Goal: Information Seeking & Learning: Learn about a topic

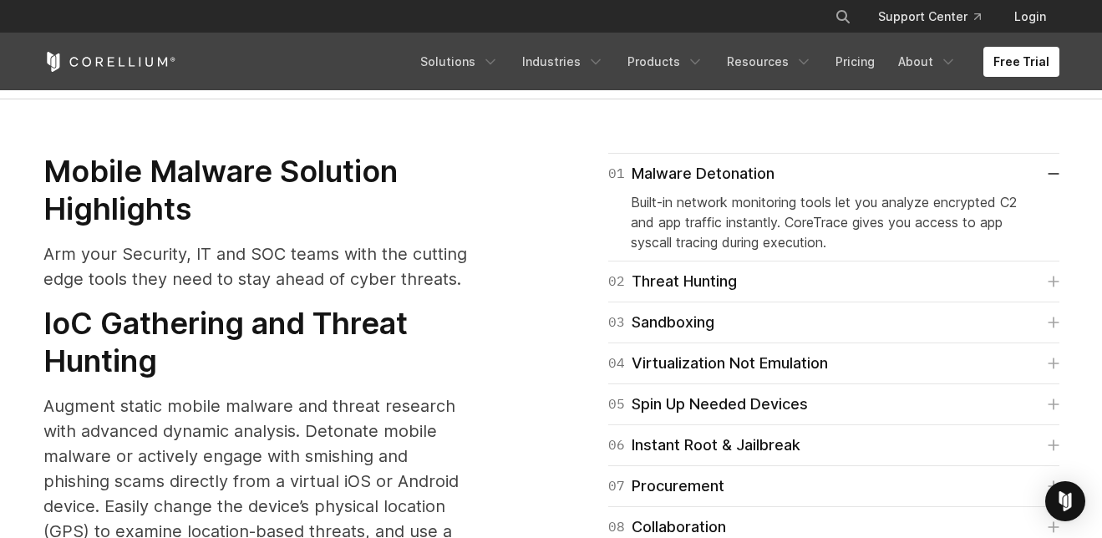
scroll to position [1961, 0]
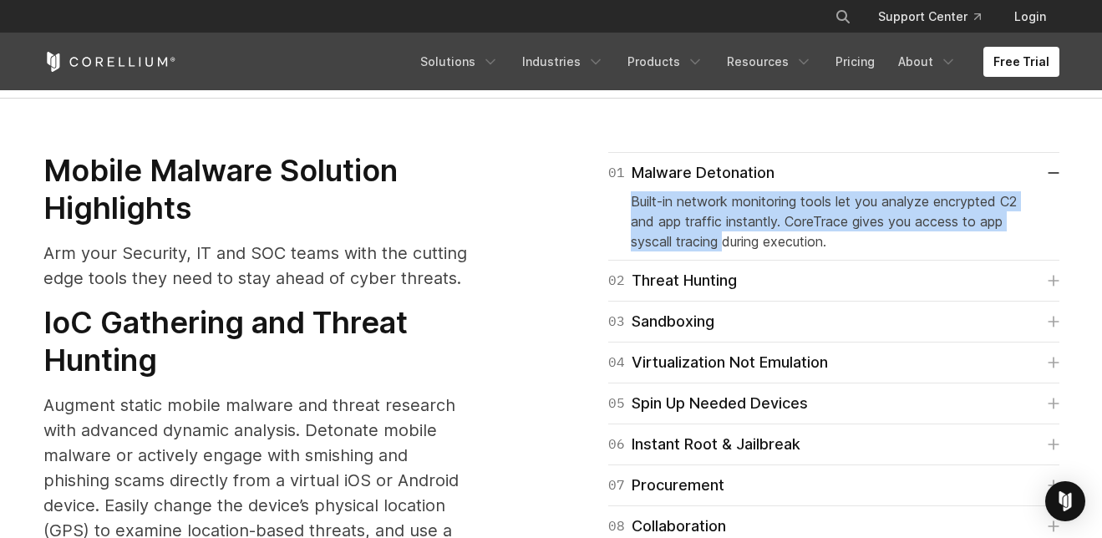
drag, startPoint x: 629, startPoint y: 184, endPoint x: 729, endPoint y: 211, distance: 103.2
click at [729, 211] on p "Built-in network monitoring tools let you analyze encrypted C2 and app traffic …" at bounding box center [834, 221] width 406 height 60
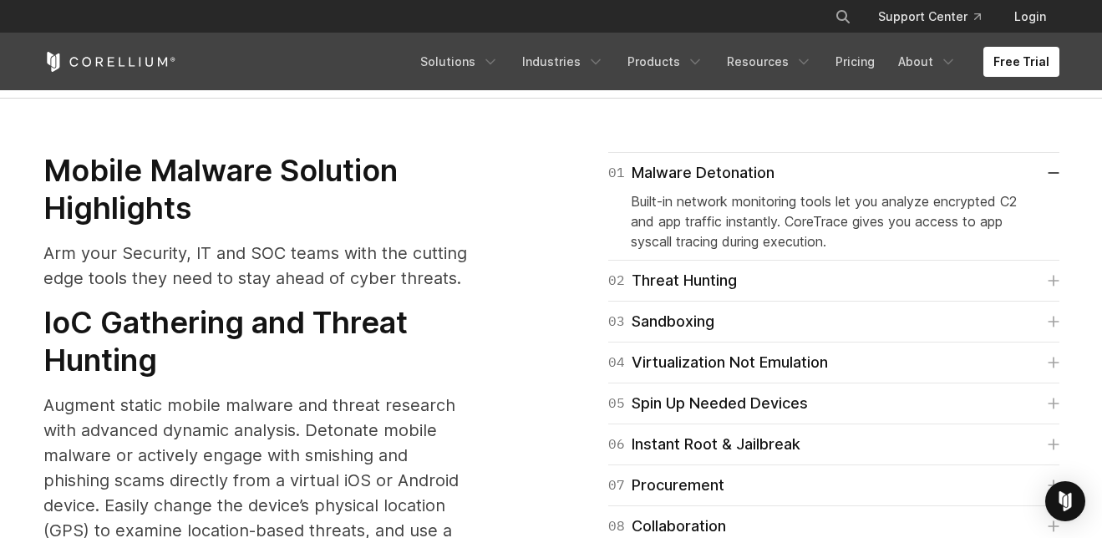
click at [754, 211] on p "Built-in network monitoring tools let you analyze encrypted C2 and app traffic …" at bounding box center [834, 221] width 406 height 60
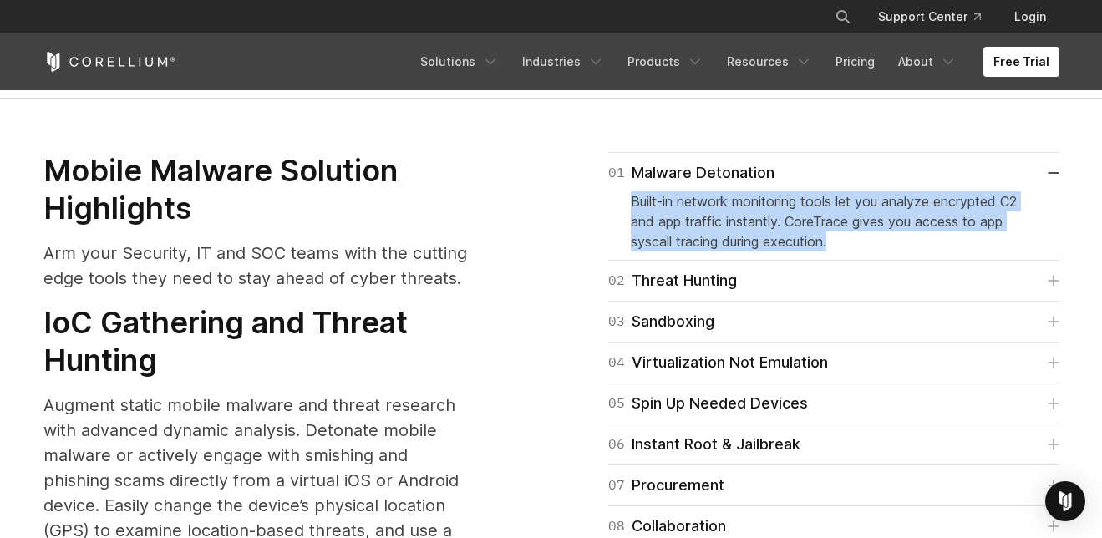
drag, startPoint x: 837, startPoint y: 216, endPoint x: 622, endPoint y: 178, distance: 218.8
click at [622, 178] on div "01 Malware Detonation Built-in network monitoring tools let you analyze encrypt…" at bounding box center [833, 206] width 451 height 109
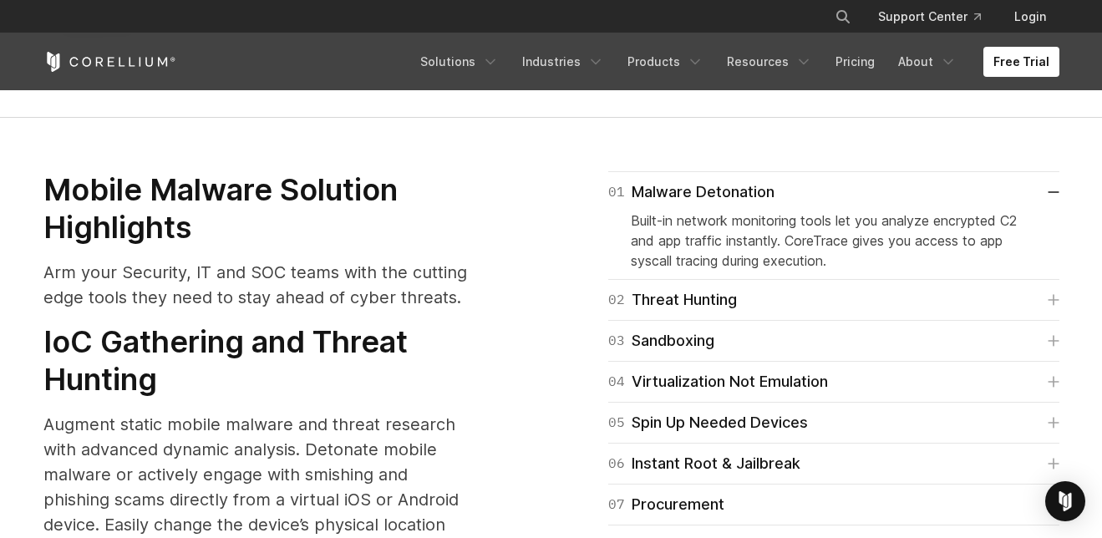
scroll to position [1931, 0]
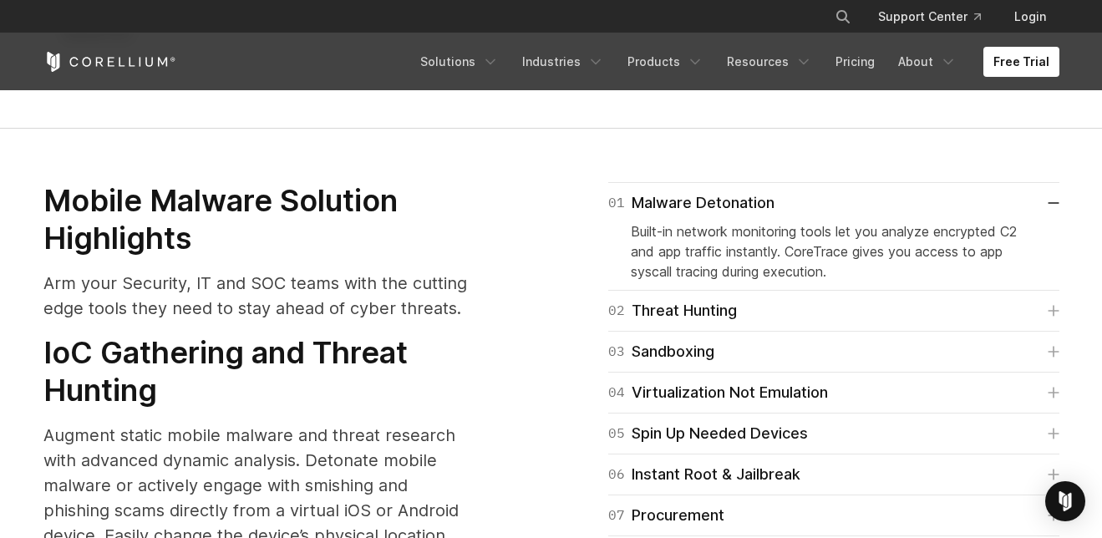
click at [571, 182] on div "01 Malware Detonation Built-in network monitoring tools let you analyze encrypt…" at bounding box center [813, 400] width 491 height 436
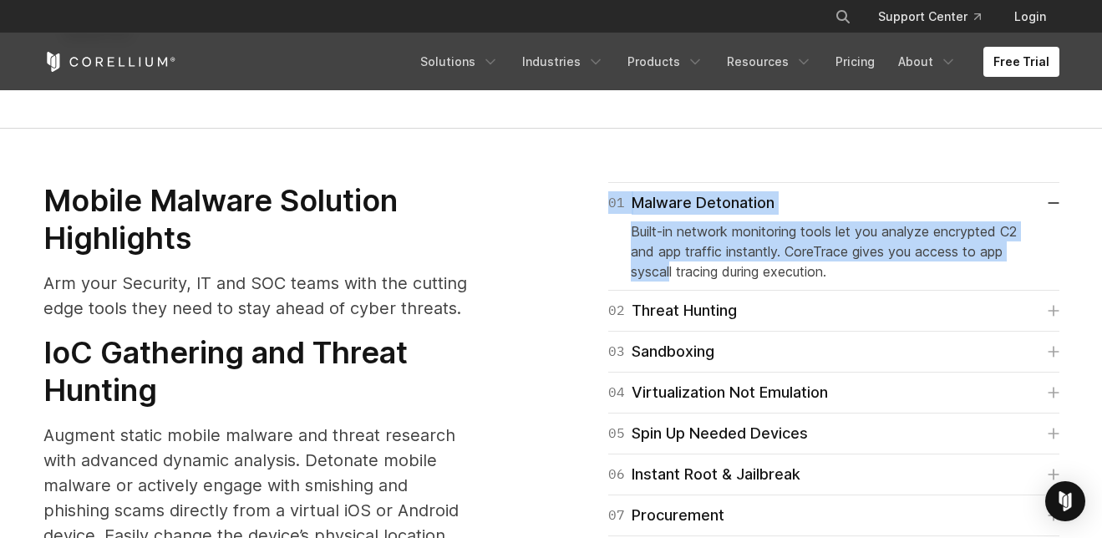
drag, startPoint x: 563, startPoint y: 173, endPoint x: 628, endPoint y: 234, distance: 89.3
click at [665, 237] on div "01 Malware Detonation Built-in network monitoring tools let you analyze encrypt…" at bounding box center [814, 400] width 525 height 436
click at [594, 229] on div "01 Malware Detonation Built-in network monitoring tools let you analyze encrypt…" at bounding box center [813, 400] width 491 height 436
drag, startPoint x: 592, startPoint y: 184, endPoint x: 863, endPoint y: 247, distance: 278.9
click at [862, 247] on div "01 Malware Detonation Built-in network monitoring tools let you analyze encrypt…" at bounding box center [813, 400] width 491 height 436
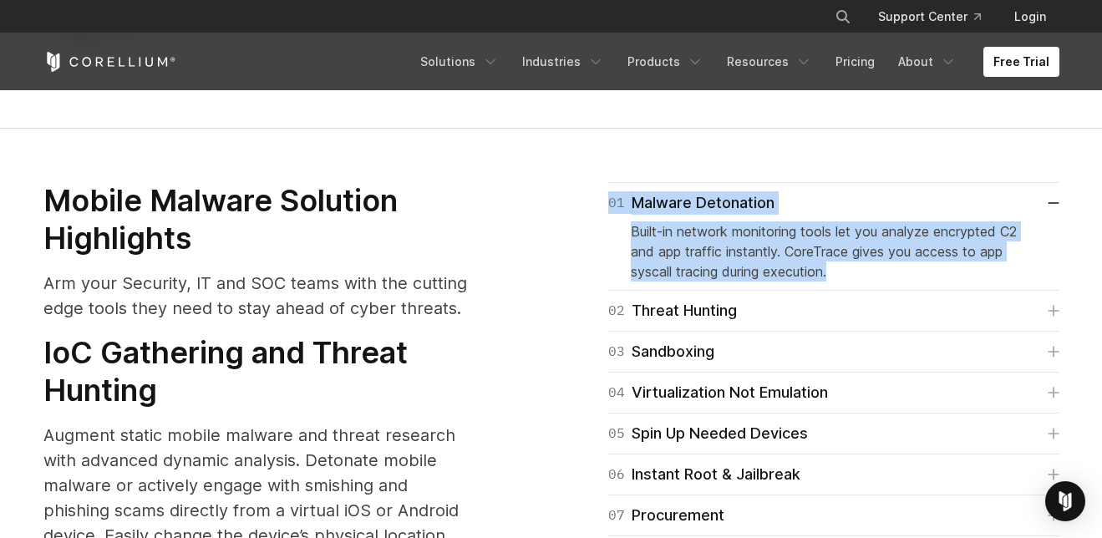
click at [863, 247] on p "Built-in network monitoring tools let you analyze encrypted C2 and app traffic …" at bounding box center [834, 251] width 406 height 60
drag, startPoint x: 839, startPoint y: 240, endPoint x: 580, endPoint y: 159, distance: 271.4
click at [580, 182] on div "01 Malware Detonation Built-in network monitoring tools let you analyze encrypt…" at bounding box center [813, 400] width 491 height 436
click at [575, 182] on div "01 Malware Detonation Built-in network monitoring tools let you analyze encrypt…" at bounding box center [813, 400] width 491 height 436
drag, startPoint x: 570, startPoint y: 168, endPoint x: 898, endPoint y: 254, distance: 339.5
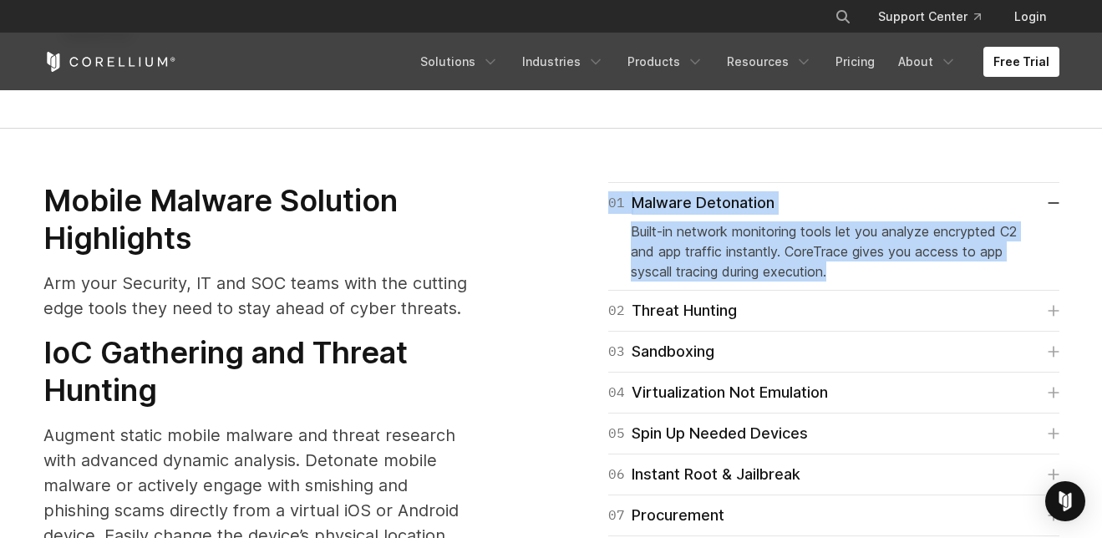
click at [898, 254] on div "01 Malware Detonation Built-in network monitoring tools let you analyze encrypt…" at bounding box center [813, 400] width 491 height 436
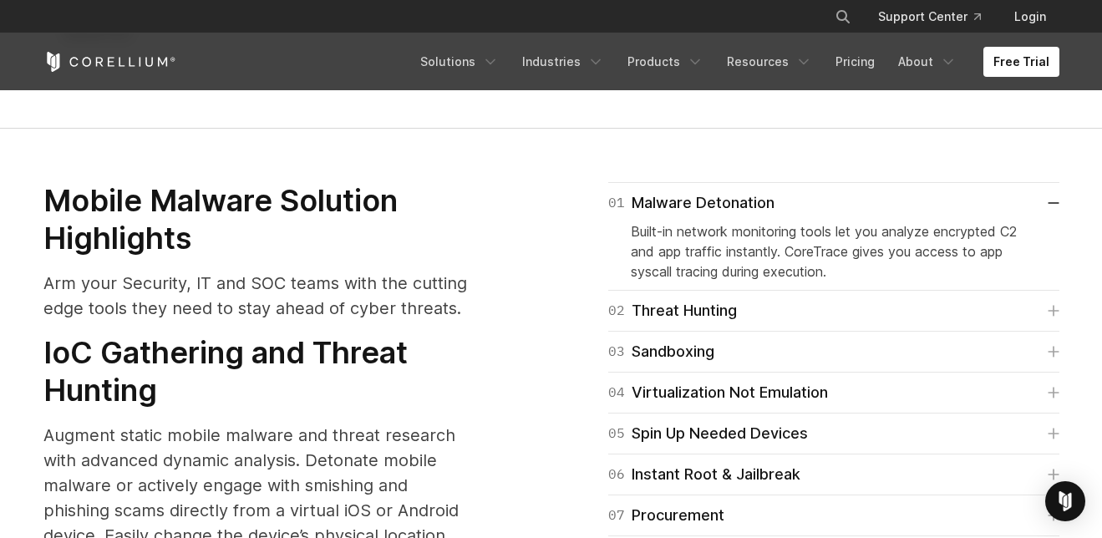
click at [898, 253] on p "Built-in network monitoring tools let you analyze encrypted C2 and app traffic …" at bounding box center [834, 251] width 406 height 60
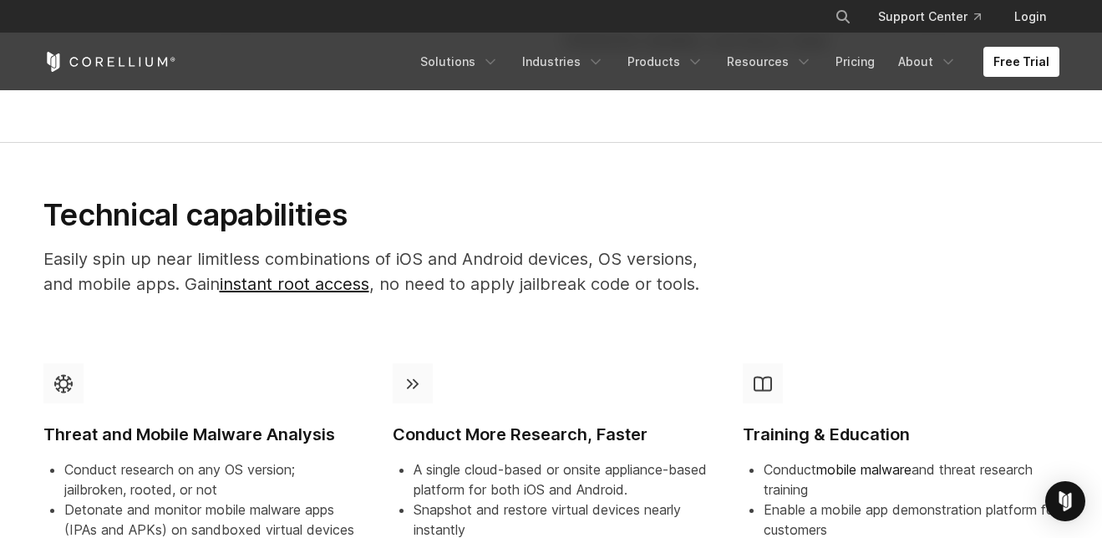
scroll to position [1282, 0]
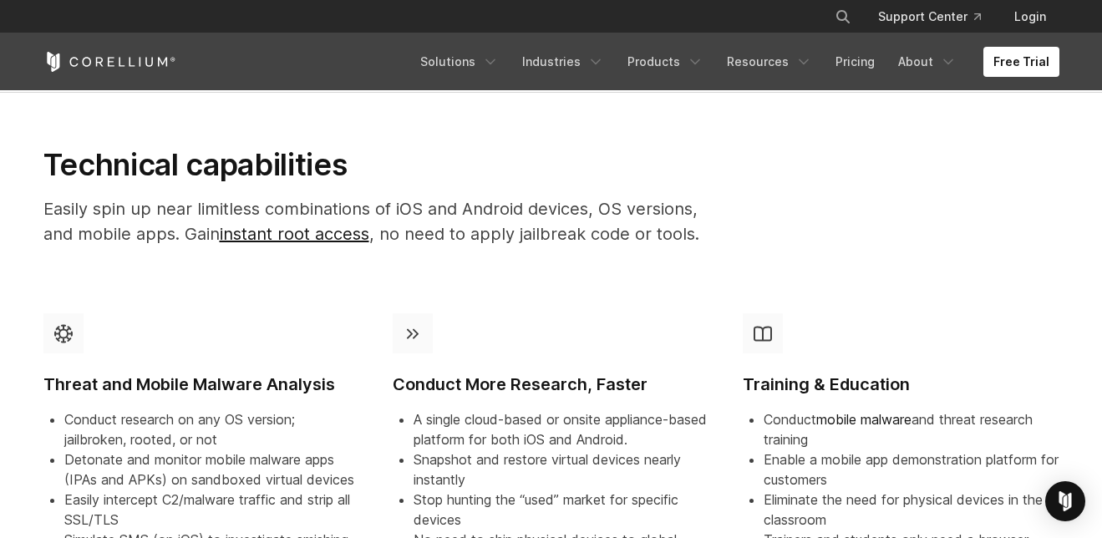
click at [324, 265] on div "Technical capabilities Easily spin up near limitless combinations of iOS and An…" at bounding box center [552, 223] width 1050 height 154
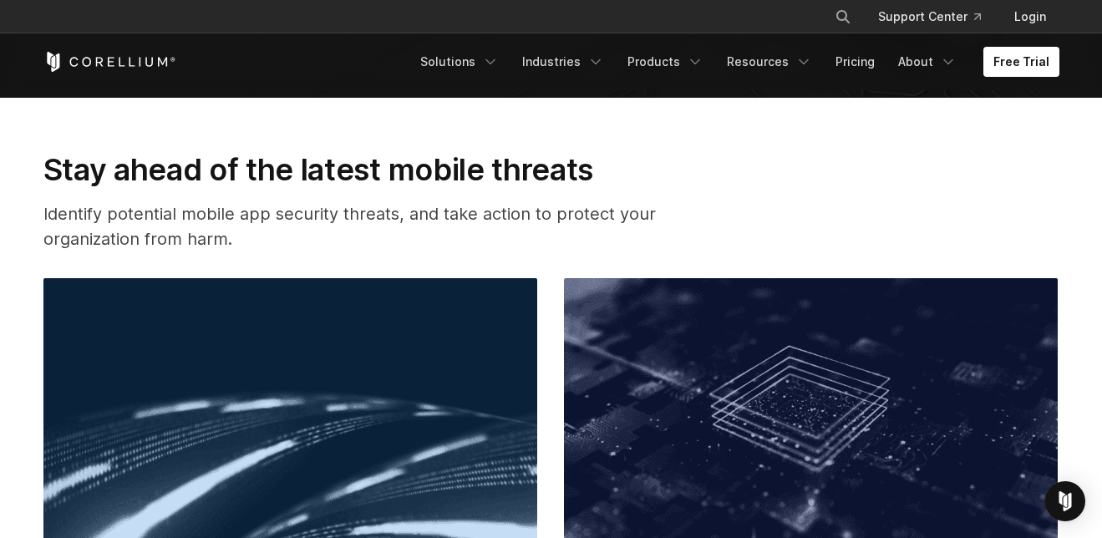
scroll to position [0, 0]
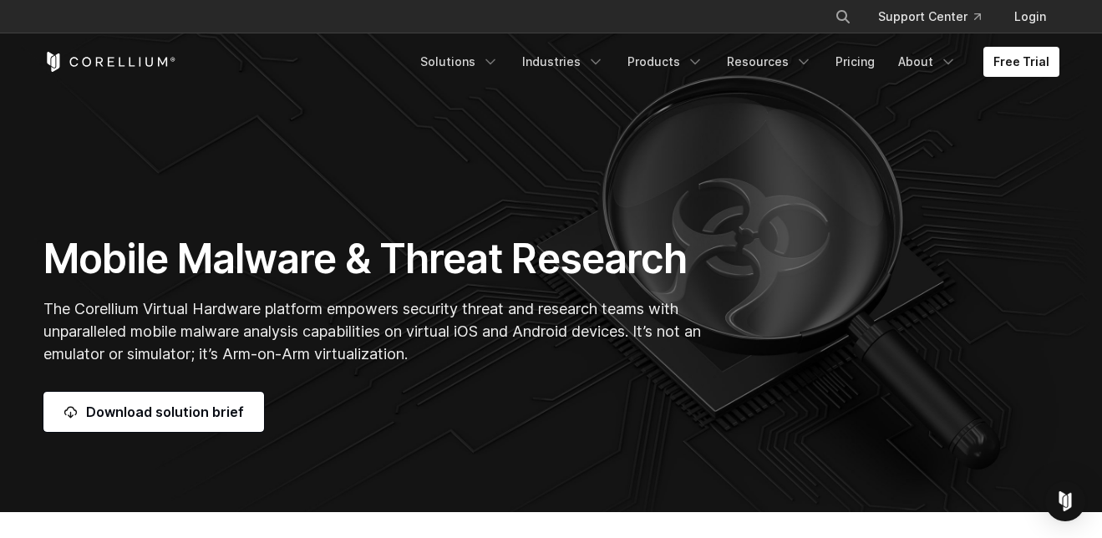
click at [481, 365] on div "Mobile Malware & Threat Research The Corellium Virtual Hardware platform empowe…" at bounding box center [376, 333] width 699 height 198
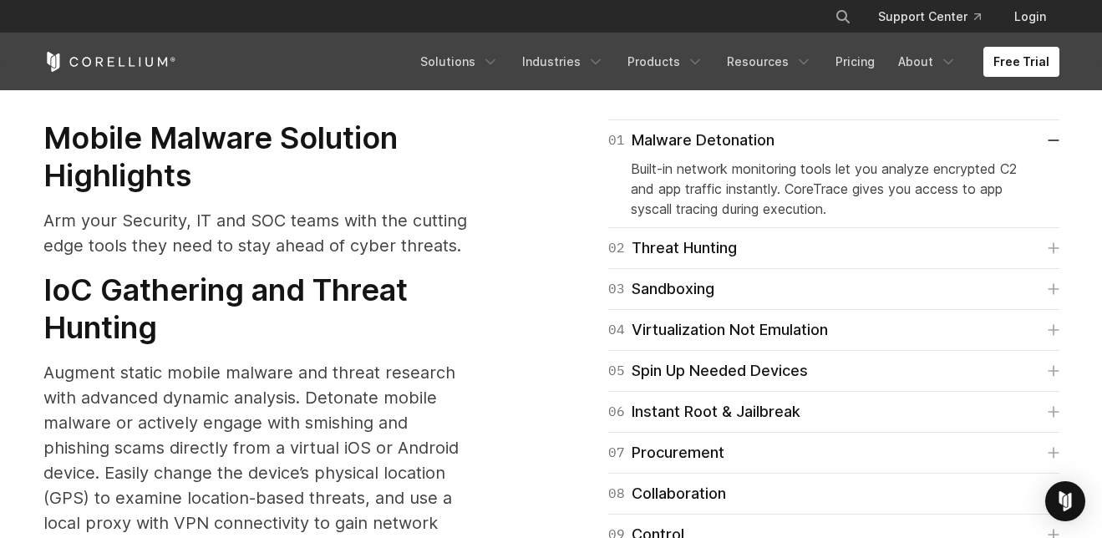
scroll to position [2002, 0]
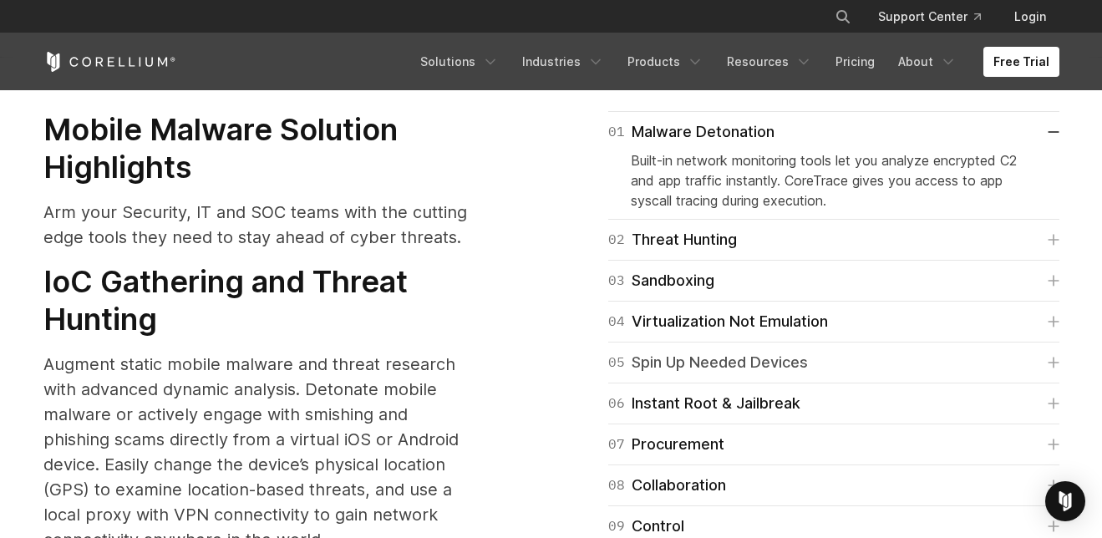
click at [1049, 357] on icon at bounding box center [1054, 363] width 12 height 12
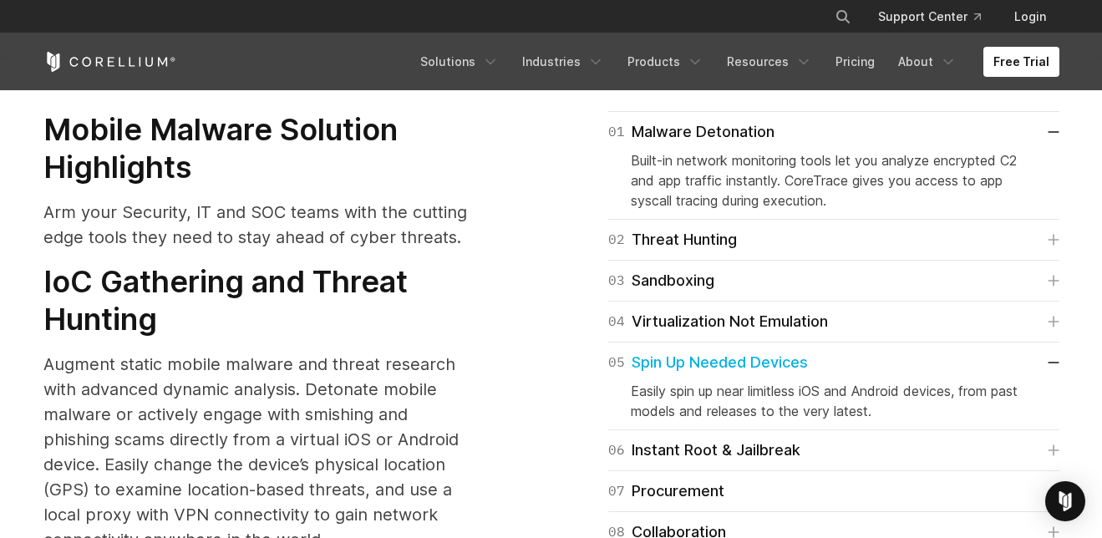
scroll to position [2006, 0]
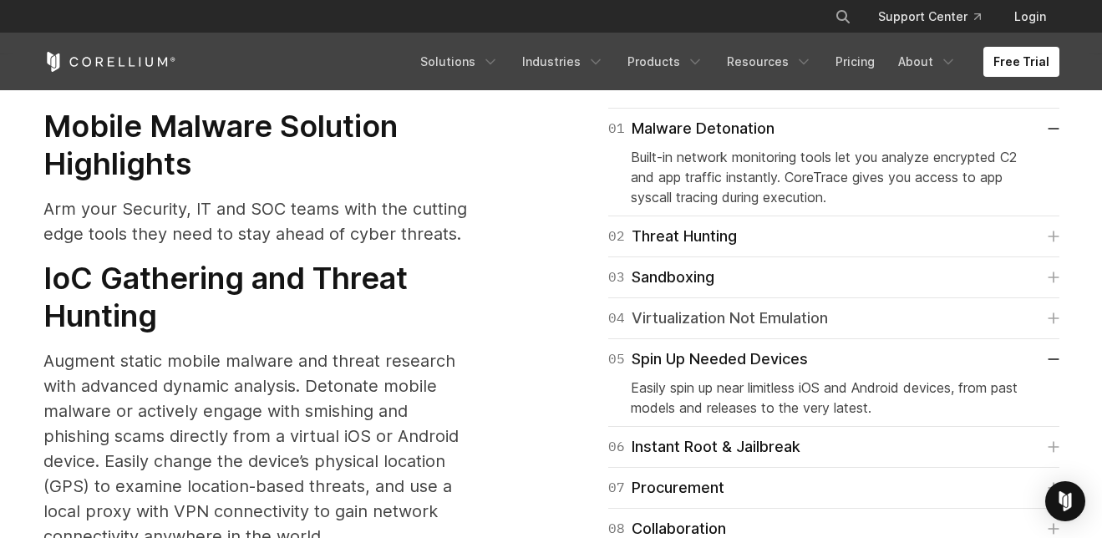
click at [714, 307] on div "04 Virtualization Not Emulation" at bounding box center [718, 318] width 220 height 23
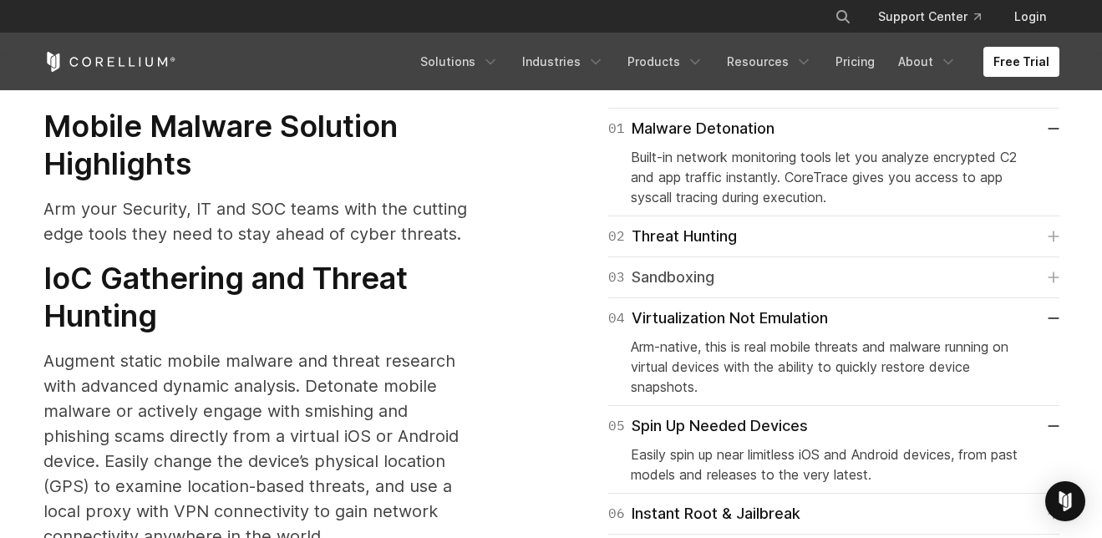
click at [750, 266] on link "03 Sandboxing" at bounding box center [833, 277] width 451 height 23
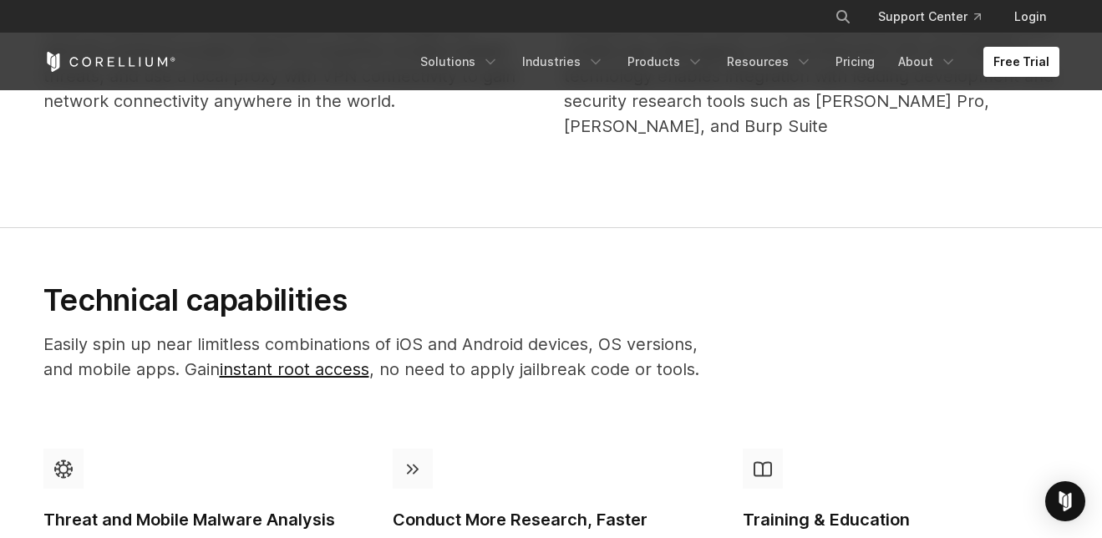
scroll to position [1159, 0]
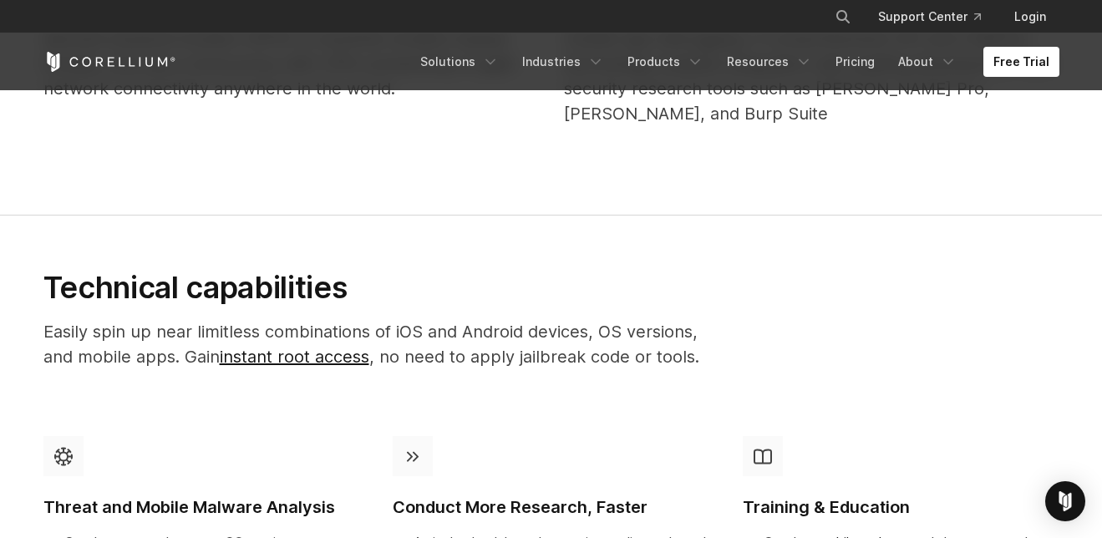
drag, startPoint x: 649, startPoint y: 238, endPoint x: 782, endPoint y: 217, distance: 134.5
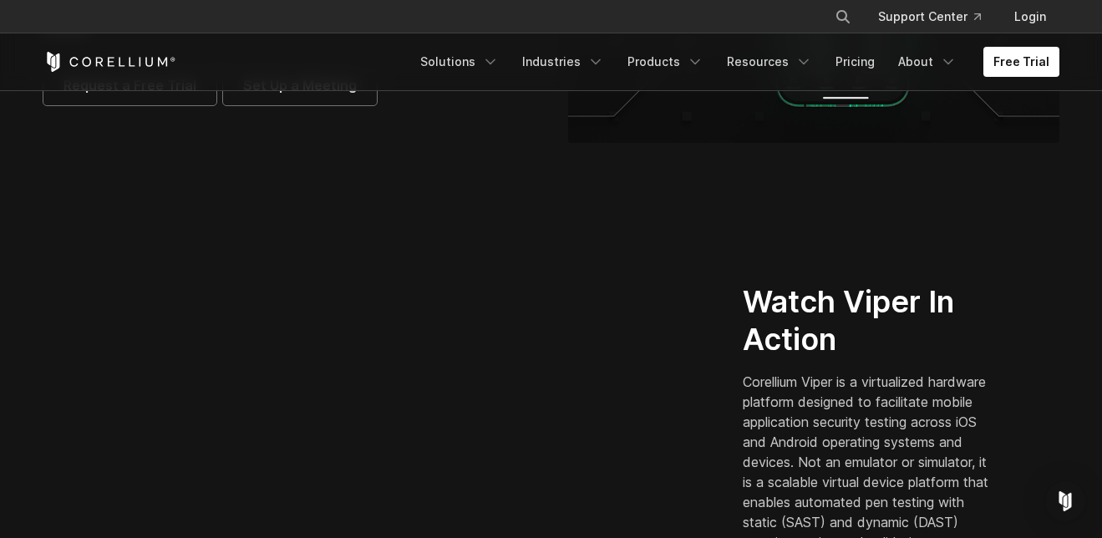
scroll to position [323, 0]
click at [425, 196] on section "Watch Viper In Action Corellium Viper is a virtualized hardware platform design…" at bounding box center [551, 423] width 1102 height 483
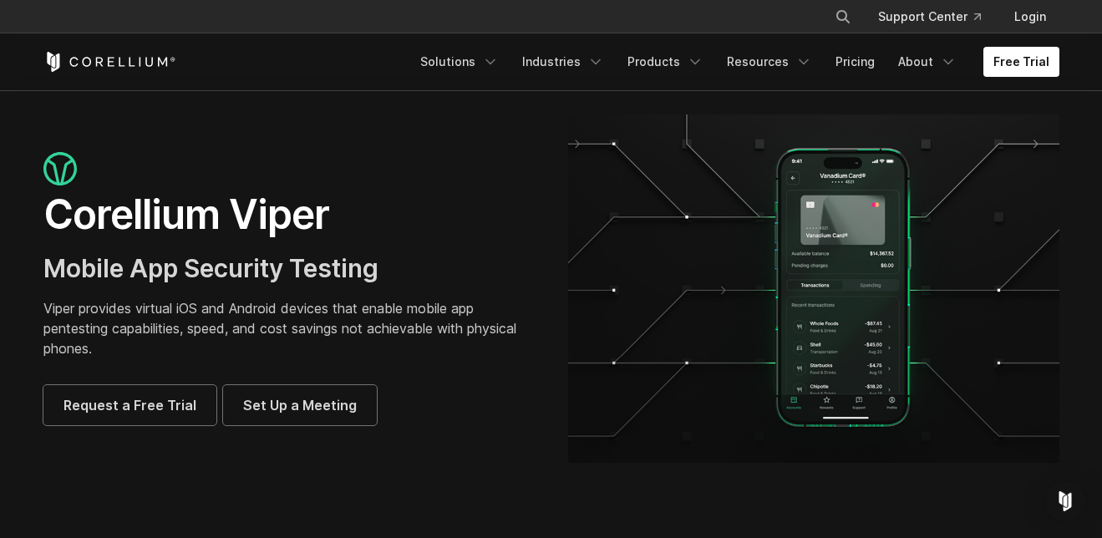
scroll to position [0, 0]
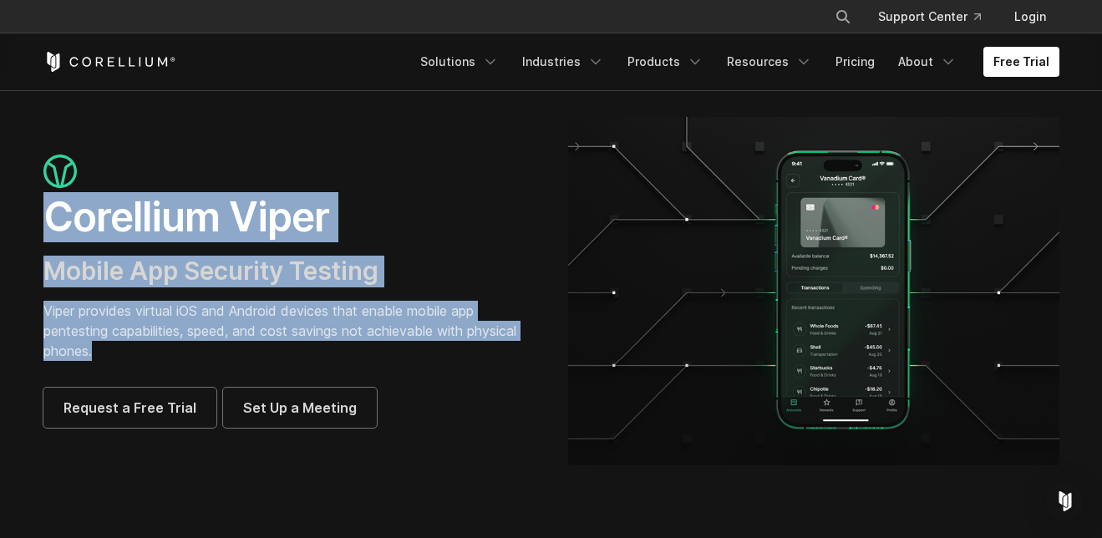
drag, startPoint x: 49, startPoint y: 215, endPoint x: 319, endPoint y: 352, distance: 302.7
click at [319, 352] on div "Corellium Viper Mobile App Security Testing Viper provides virtual iOS and Andr…" at bounding box center [288, 291] width 491 height 273
click at [319, 352] on p "Viper provides virtual iOS and Android devices that enable mobile app pentestin…" at bounding box center [288, 331] width 491 height 60
drag, startPoint x: 314, startPoint y: 354, endPoint x: 28, endPoint y: 200, distance: 325.7
click at [28, 200] on div "Corellium Viper Mobile App Security Testing Viper provides virtual iOS and Andr…" at bounding box center [289, 291] width 525 height 273
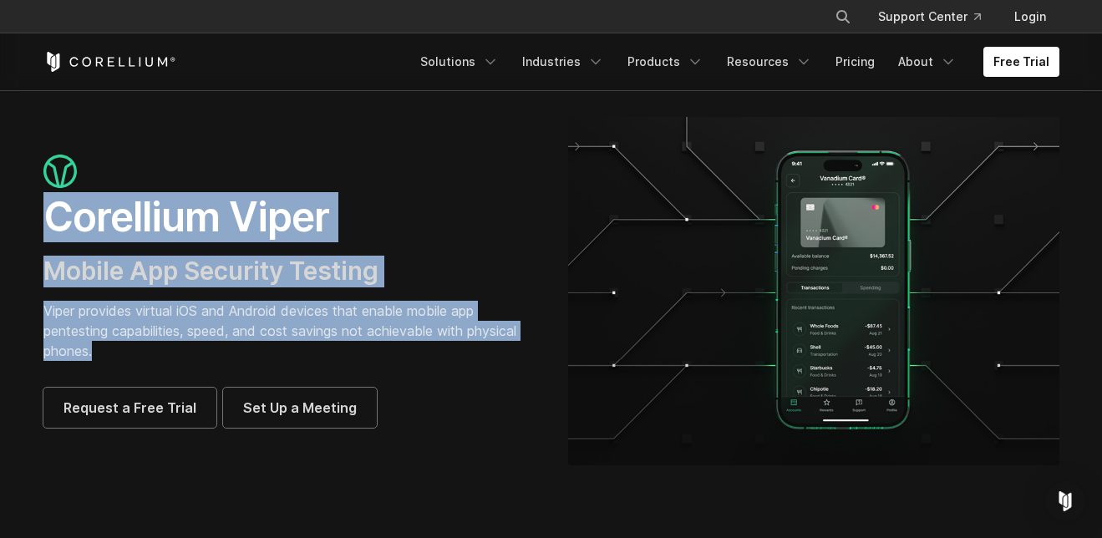
click at [28, 200] on div "Corellium Viper Mobile App Security Testing Viper provides virtual iOS and Andr…" at bounding box center [289, 291] width 525 height 273
drag, startPoint x: 33, startPoint y: 205, endPoint x: 391, endPoint y: 364, distance: 392.4
click at [391, 364] on div "Corellium Viper Mobile App Security Testing Viper provides virtual iOS and Andr…" at bounding box center [289, 291] width 525 height 273
click at [391, 364] on div "Corellium Viper Mobile App Security Testing Viper provides virtual iOS and Andr…" at bounding box center [288, 291] width 491 height 273
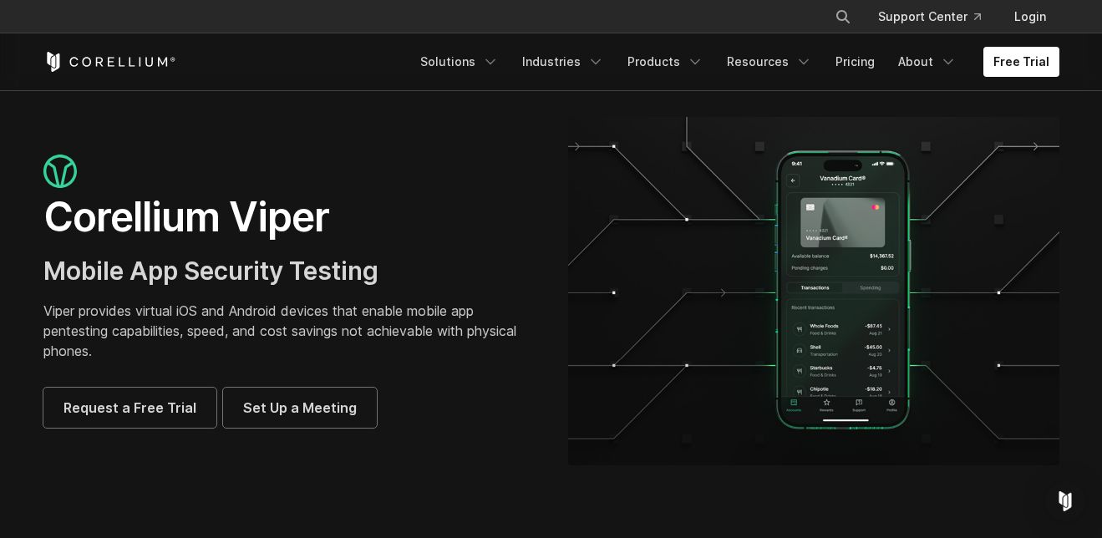
drag, startPoint x: 424, startPoint y: 432, endPoint x: 46, endPoint y: 201, distance: 443.0
click at [47, 200] on div "Corellium Viper Mobile App Security Testing Viper provides virtual iOS and Andr…" at bounding box center [552, 291] width 1050 height 348
click at [46, 201] on h1 "Corellium Viper" at bounding box center [288, 217] width 491 height 50
drag, startPoint x: 51, startPoint y: 209, endPoint x: 455, endPoint y: 435, distance: 462.8
click at [455, 435] on div "Corellium Viper Mobile App Security Testing Viper provides virtual iOS and Andr…" at bounding box center [552, 291] width 1050 height 348
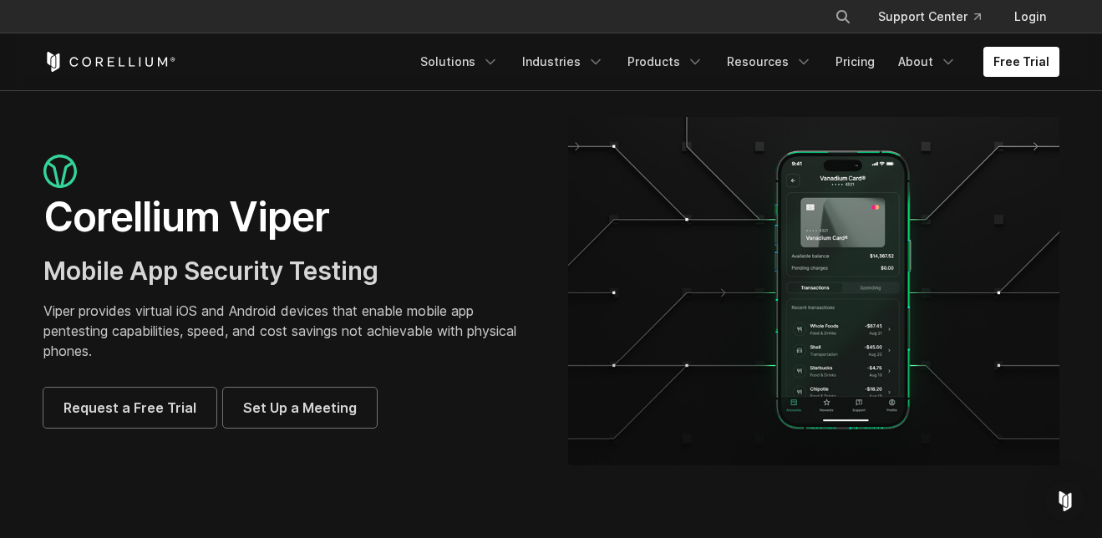
click at [453, 435] on div "Corellium Viper Mobile App Security Testing Viper provides virtual iOS and Andr…" at bounding box center [552, 291] width 1050 height 348
drag, startPoint x: 438, startPoint y: 435, endPoint x: 22, endPoint y: 185, distance: 485.8
click at [20, 182] on section "Corellium Viper Mobile App Security Testing Viper provides virtual iOS and Andr…" at bounding box center [551, 297] width 1102 height 415
click at [25, 184] on section "Corellium Viper Mobile App Security Testing Viper provides virtual iOS and Andr…" at bounding box center [551, 297] width 1102 height 415
drag, startPoint x: 35, startPoint y: 171, endPoint x: 441, endPoint y: 434, distance: 483.5
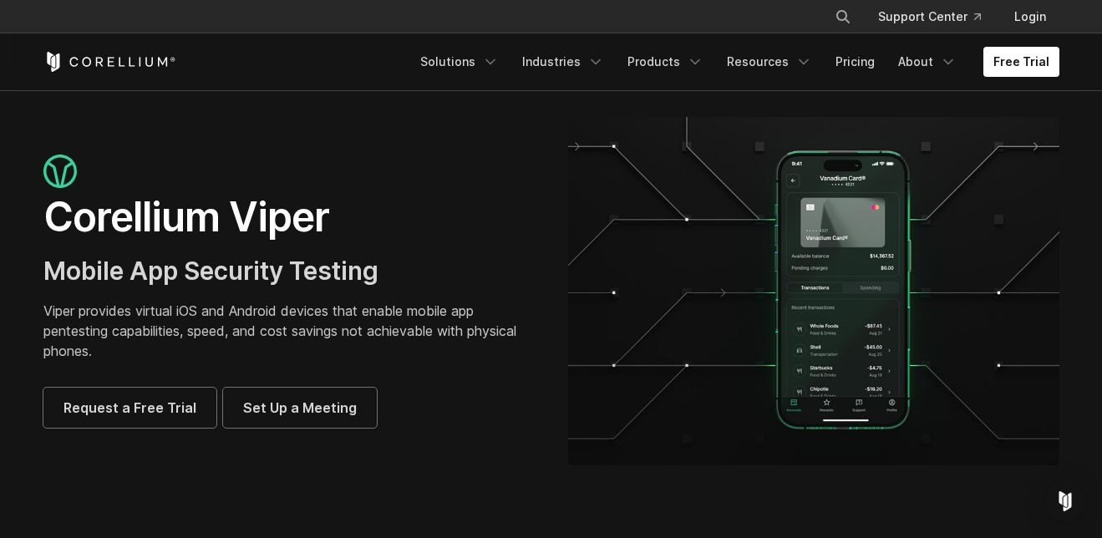
click at [442, 434] on div "Corellium Viper Mobile App Security Testing Viper provides virtual iOS and Andr…" at bounding box center [552, 291] width 1050 height 348
click at [441, 434] on div "Corellium Viper Mobile App Security Testing Viper provides virtual iOS and Andr…" at bounding box center [552, 291] width 1050 height 348
drag, startPoint x: 436, startPoint y: 434, endPoint x: 43, endPoint y: 138, distance: 492.4
click at [41, 140] on div "Corellium Viper Mobile App Security Testing Viper provides virtual iOS and Andr…" at bounding box center [552, 291] width 1050 height 348
click at [47, 133] on div "Corellium Viper Mobile App Security Testing Viper provides virtual iOS and Andr…" at bounding box center [552, 291] width 1050 height 348
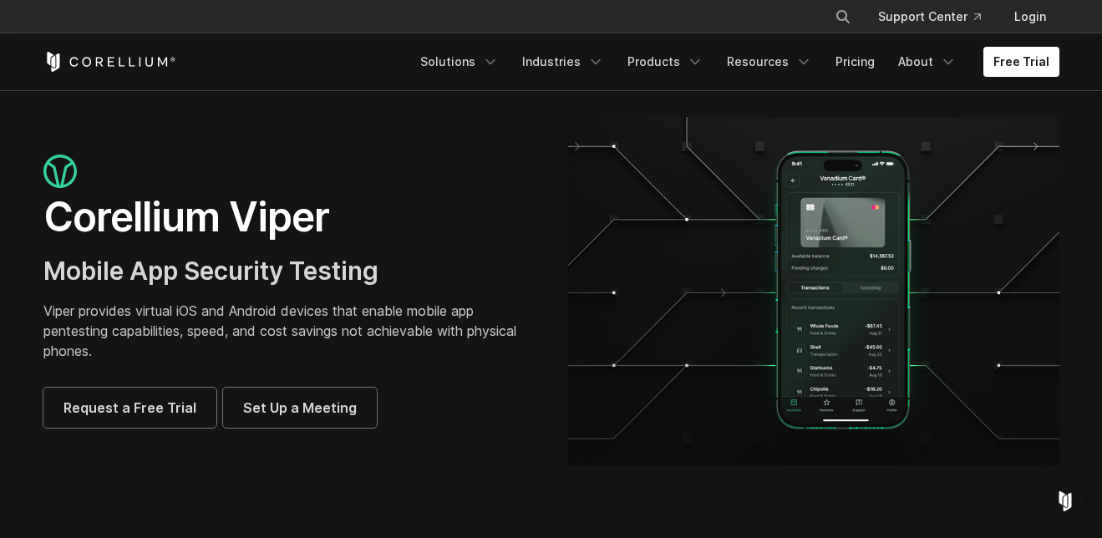
drag, startPoint x: 44, startPoint y: 136, endPoint x: 503, endPoint y: 435, distance: 547.2
click at [503, 435] on div "Corellium Viper Mobile App Security Testing Viper provides virtual iOS and Andr…" at bounding box center [552, 291] width 1050 height 348
click at [489, 427] on div "Corellium Viper Mobile App Security Testing Viper provides virtual iOS and Andr…" at bounding box center [552, 291] width 1050 height 348
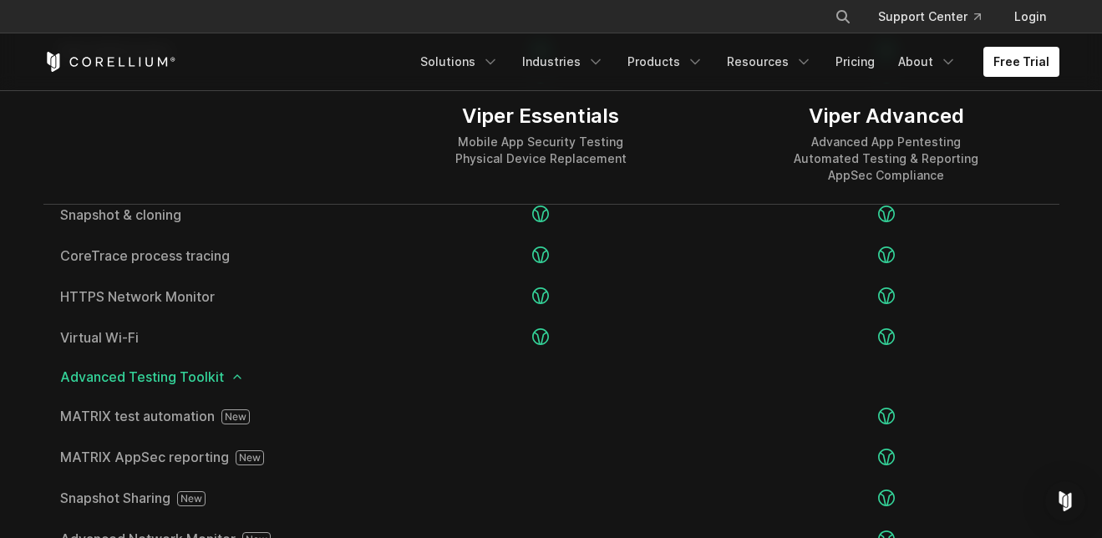
scroll to position [2672, 0]
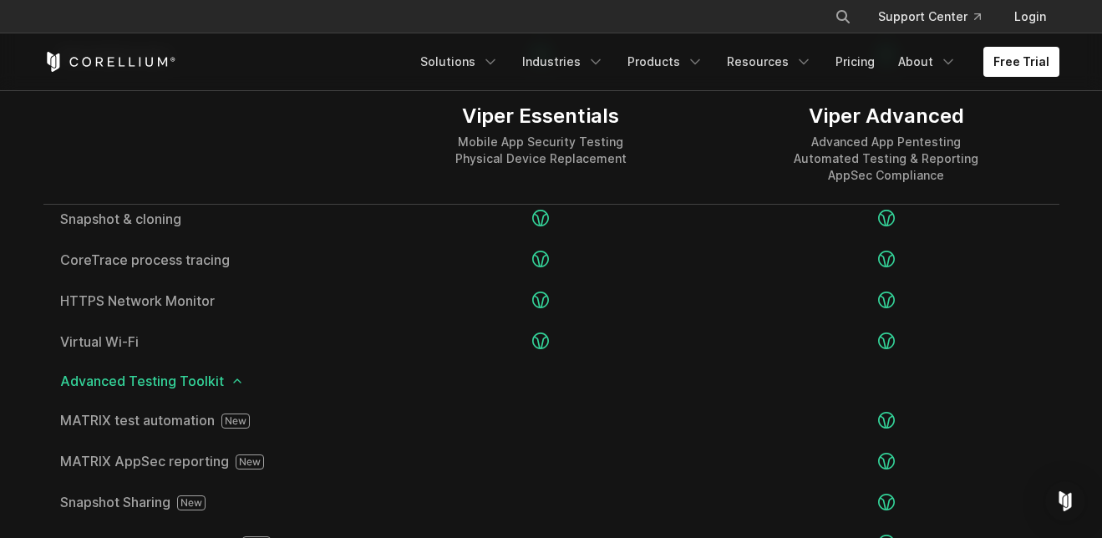
click at [235, 155] on div at bounding box center [205, 144] width 325 height 120
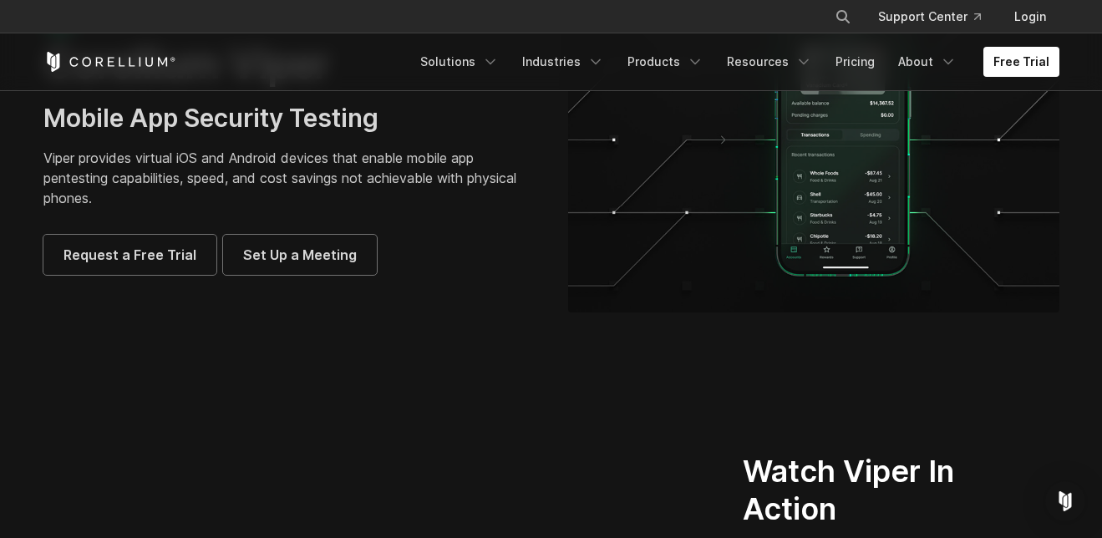
scroll to position [0, 0]
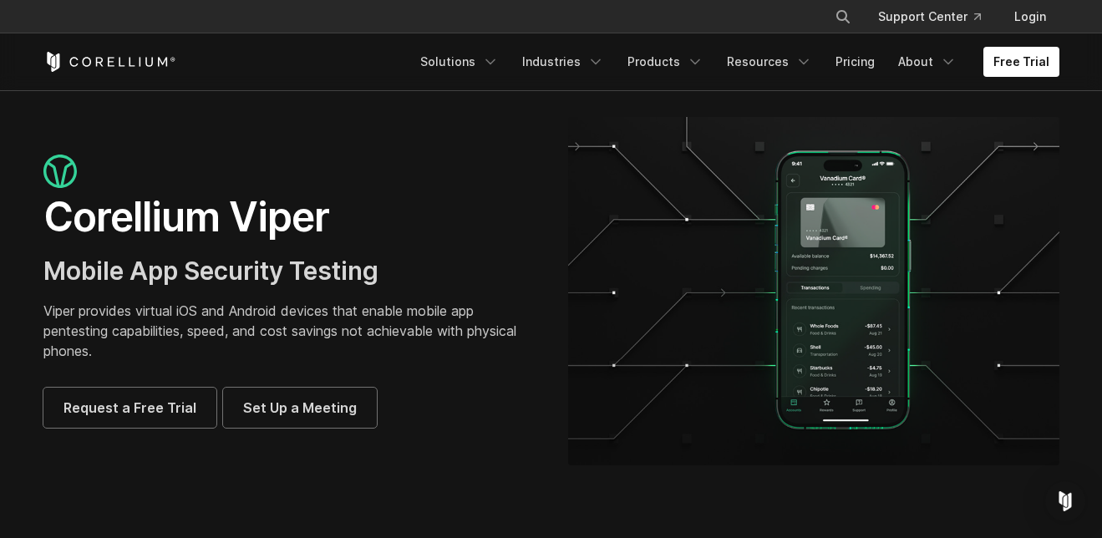
drag, startPoint x: 50, startPoint y: 215, endPoint x: 496, endPoint y: 462, distance: 510.2
click at [496, 462] on div "Corellium Viper Mobile App Security Testing Viper provides virtual iOS and Andr…" at bounding box center [552, 291] width 1050 height 348
click at [483, 455] on div "Corellium Viper Mobile App Security Testing Viper provides virtual iOS and Andr…" at bounding box center [552, 291] width 1050 height 348
drag, startPoint x: 358, startPoint y: 435, endPoint x: 26, endPoint y: 208, distance: 402.1
click at [27, 208] on div "Corellium Viper Mobile App Security Testing Viper provides virtual iOS and Andr…" at bounding box center [552, 291] width 1050 height 348
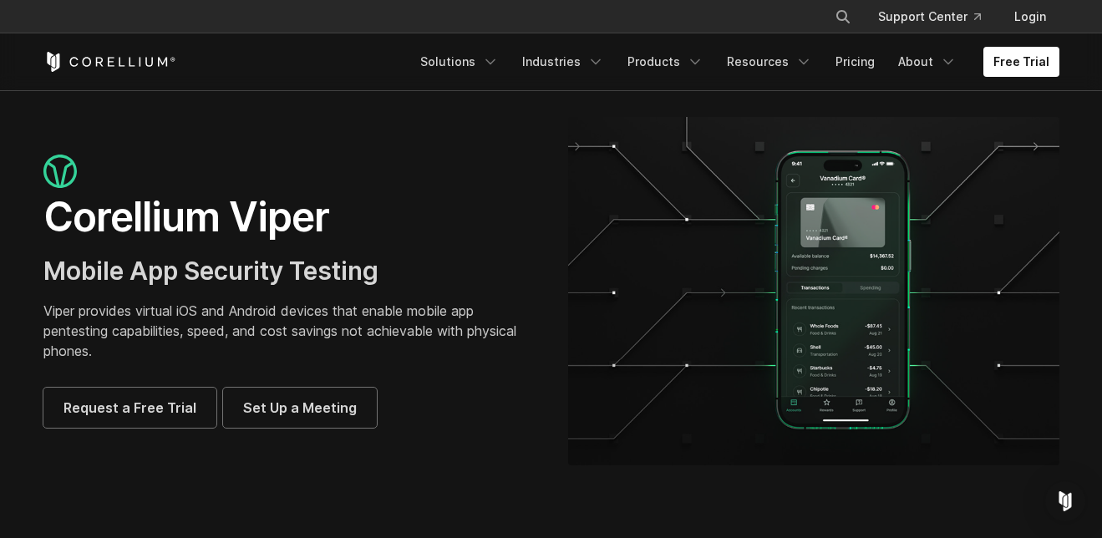
click at [27, 208] on div "Corellium Viper Mobile App Security Testing Viper provides virtual iOS and Andr…" at bounding box center [289, 291] width 525 height 273
drag, startPoint x: 34, startPoint y: 211, endPoint x: 455, endPoint y: 455, distance: 487.2
click at [459, 458] on div "Corellium Viper Mobile App Security Testing Viper provides virtual iOS and Andr…" at bounding box center [552, 291] width 1050 height 348
click at [445, 450] on div "Corellium Viper Mobile App Security Testing Viper provides virtual iOS and Andr…" at bounding box center [552, 291] width 1050 height 348
drag, startPoint x: 393, startPoint y: 463, endPoint x: 37, endPoint y: 212, distance: 435.4
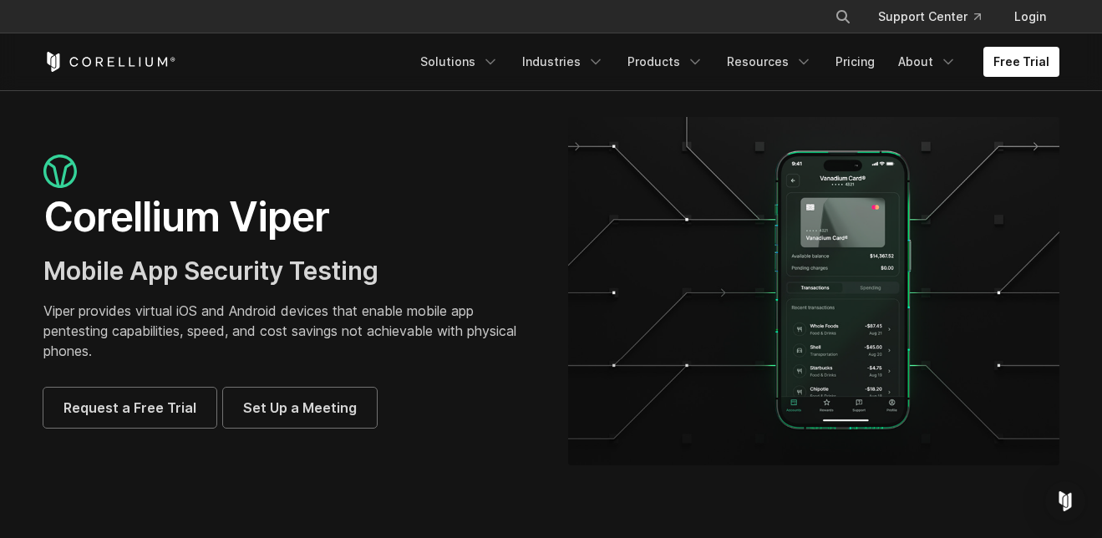
click at [36, 213] on section "Corellium Viper Mobile App Security Testing Viper provides virtual iOS and Andr…" at bounding box center [551, 297] width 1102 height 415
click at [37, 211] on div "Corellium Viper Mobile App Security Testing Viper provides virtual iOS and Andr…" at bounding box center [289, 291] width 525 height 273
drag, startPoint x: 41, startPoint y: 212, endPoint x: 493, endPoint y: 454, distance: 512.5
click at [493, 454] on div "Corellium Viper Mobile App Security Testing Viper provides virtual iOS and Andr…" at bounding box center [552, 291] width 1050 height 348
click at [491, 455] on div "Corellium Viper Mobile App Security Testing Viper provides virtual iOS and Andr…" at bounding box center [552, 291] width 1050 height 348
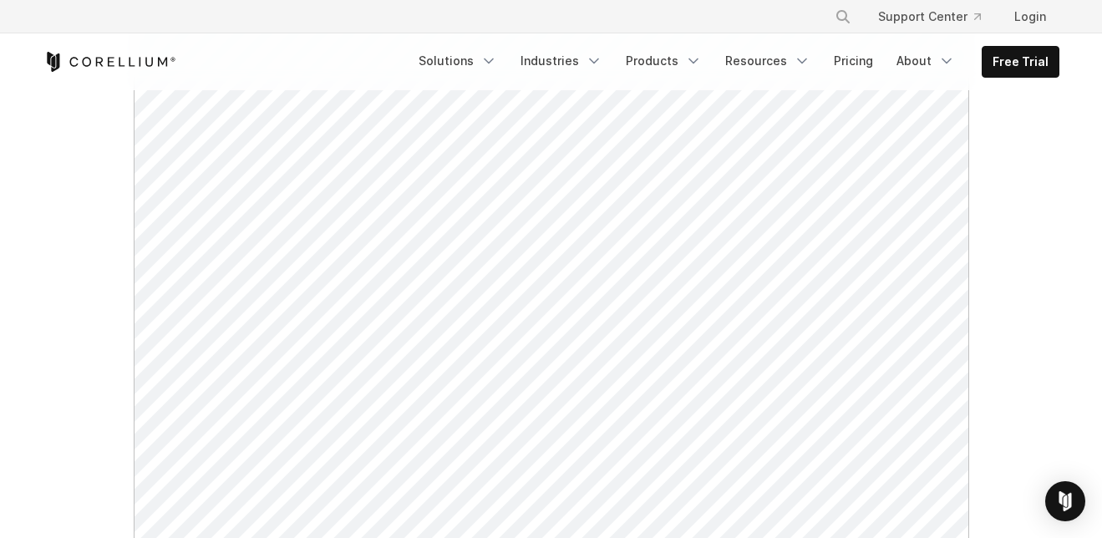
scroll to position [333, 0]
